Goal: Information Seeking & Learning: Understand process/instructions

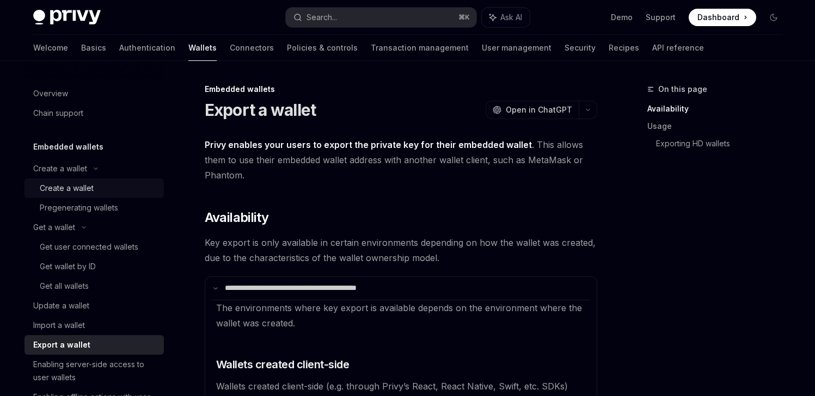
scroll to position [201, 0]
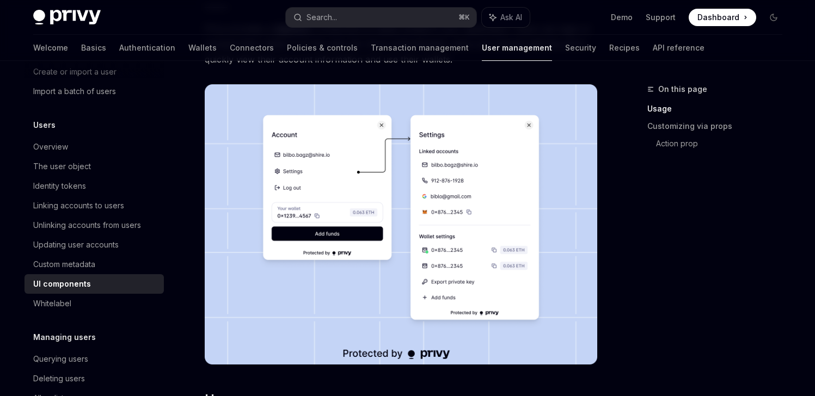
scroll to position [447, 0]
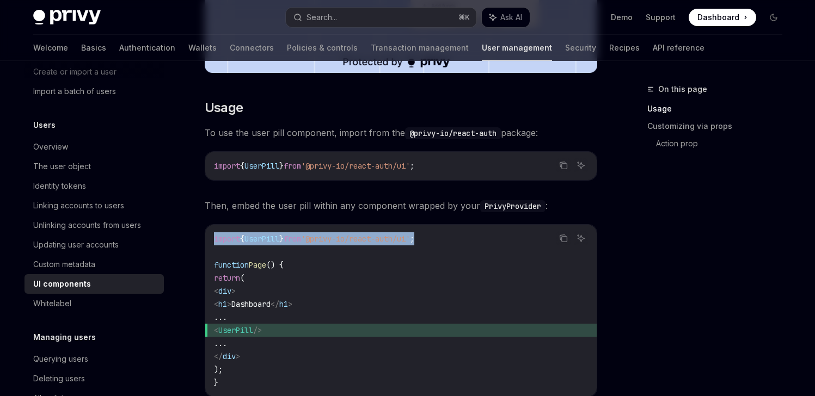
drag, startPoint x: 445, startPoint y: 240, endPoint x: 209, endPoint y: 244, distance: 236.3
click at [209, 244] on div "import { UserPill } from '@privy-io/react-auth/ui' ; function Page () { return …" at bounding box center [400, 311] width 391 height 172
copy span "import { UserPill } from '@privy-io/react-auth/ui' ;"
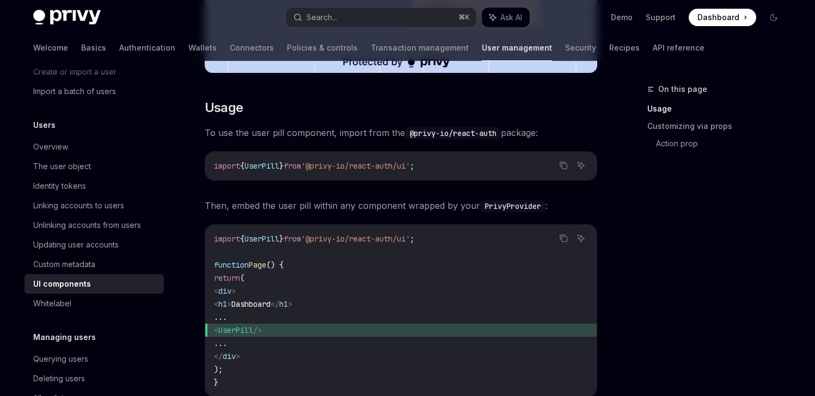
click at [306, 297] on code "import { UserPill } from '@privy-io/react-auth/ui' ; function Page () { return …" at bounding box center [401, 310] width 374 height 157
drag, startPoint x: 304, startPoint y: 330, endPoint x: 242, endPoint y: 333, distance: 62.6
click at [242, 333] on span "< UserPill />" at bounding box center [401, 330] width 374 height 13
copy span "< UserPill />"
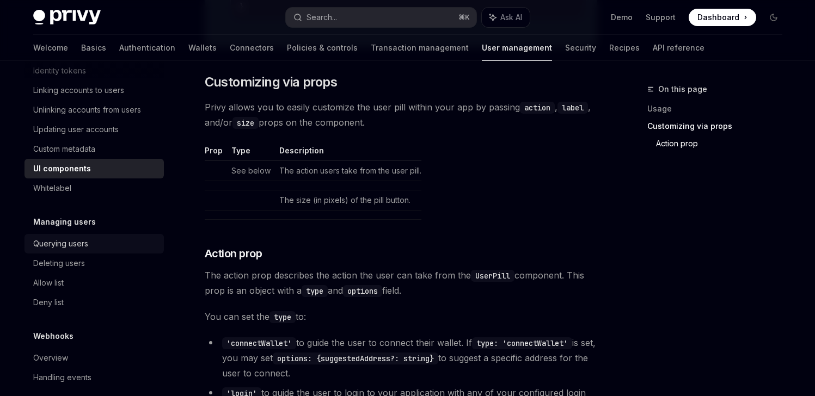
scroll to position [208, 0]
